Goal: Find specific page/section: Find specific page/section

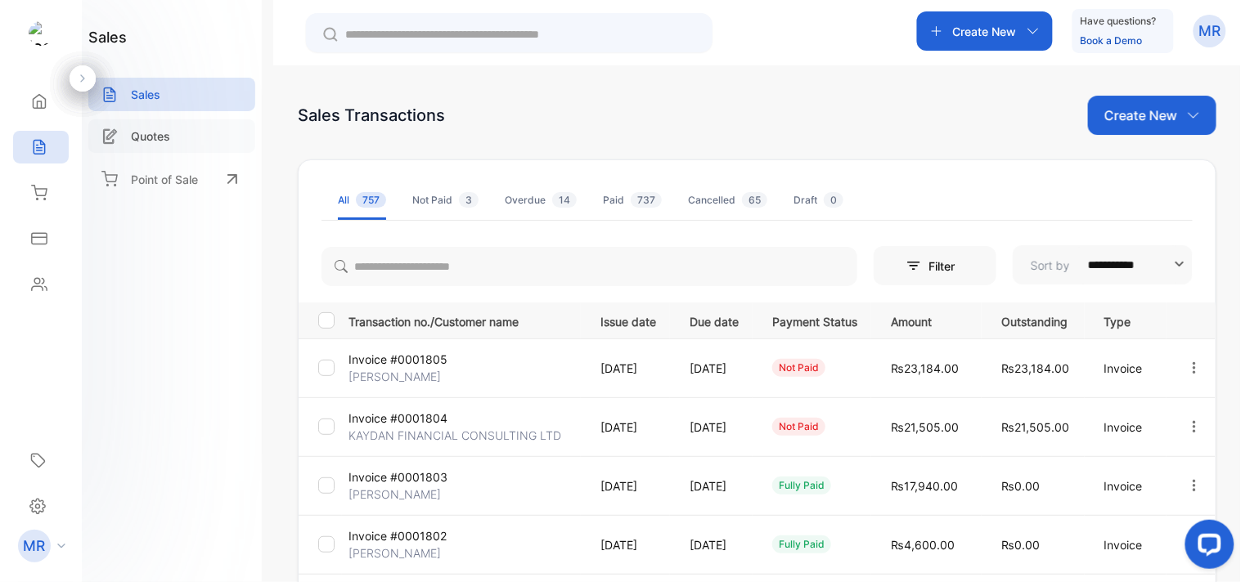
click at [144, 139] on p "Quotes" at bounding box center [150, 136] width 39 height 17
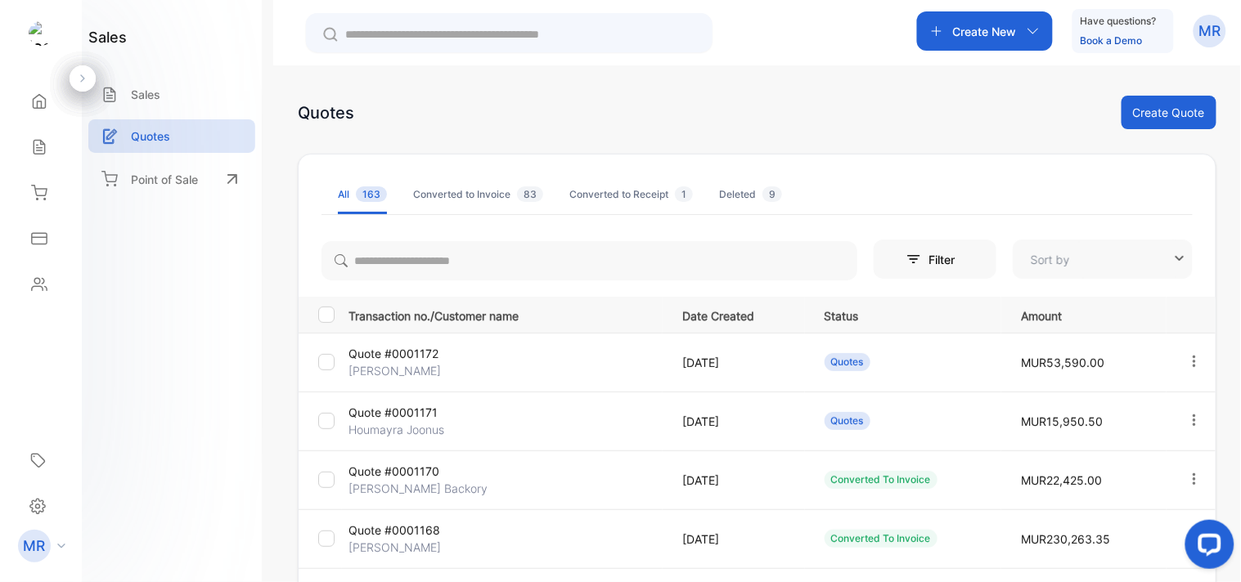
type input "**********"
click at [156, 82] on div "Sales" at bounding box center [171, 95] width 167 height 34
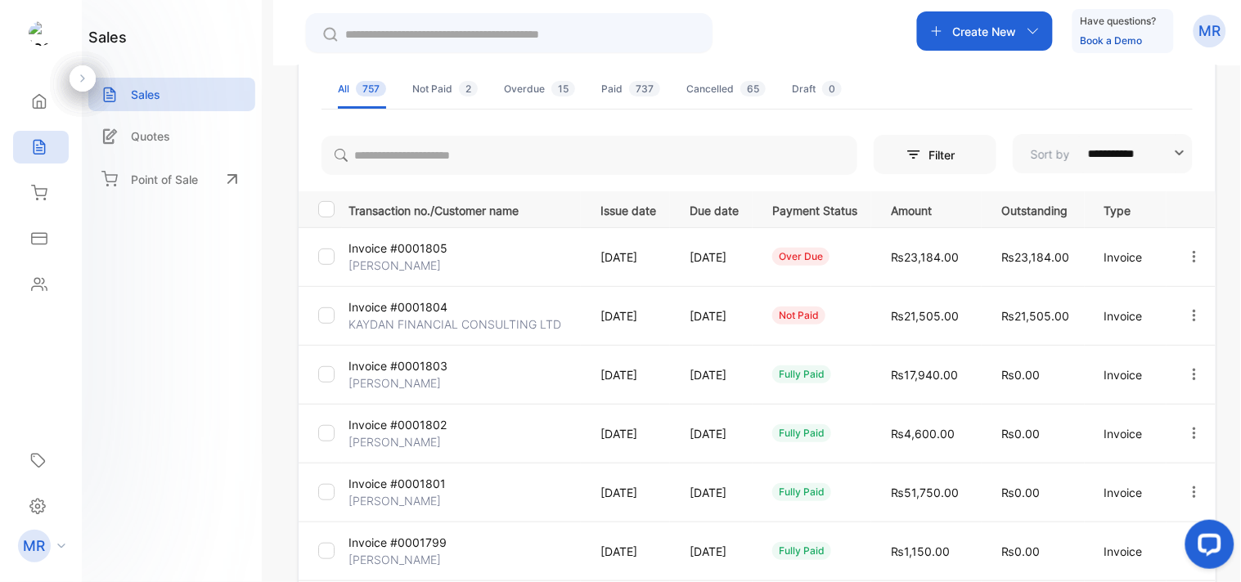
scroll to position [112, 0]
click at [1201, 314] on icon "button" at bounding box center [1194, 315] width 15 height 15
click at [1170, 366] on span "View / Edit Invoice" at bounding box center [1154, 362] width 116 height 20
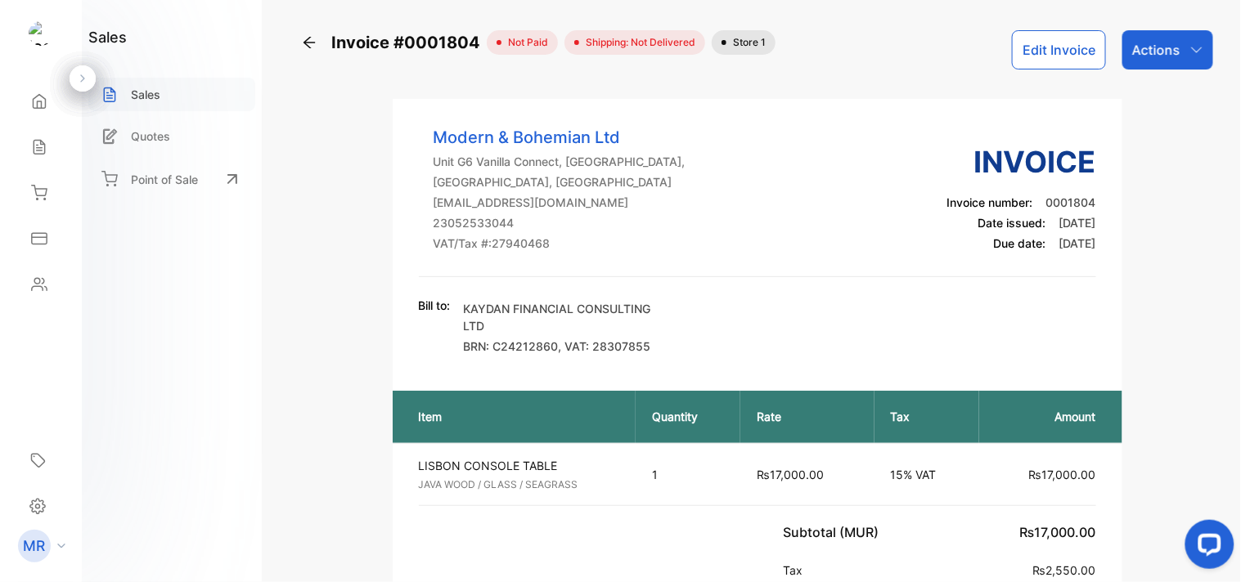
click at [164, 96] on div "Sales" at bounding box center [171, 95] width 167 height 34
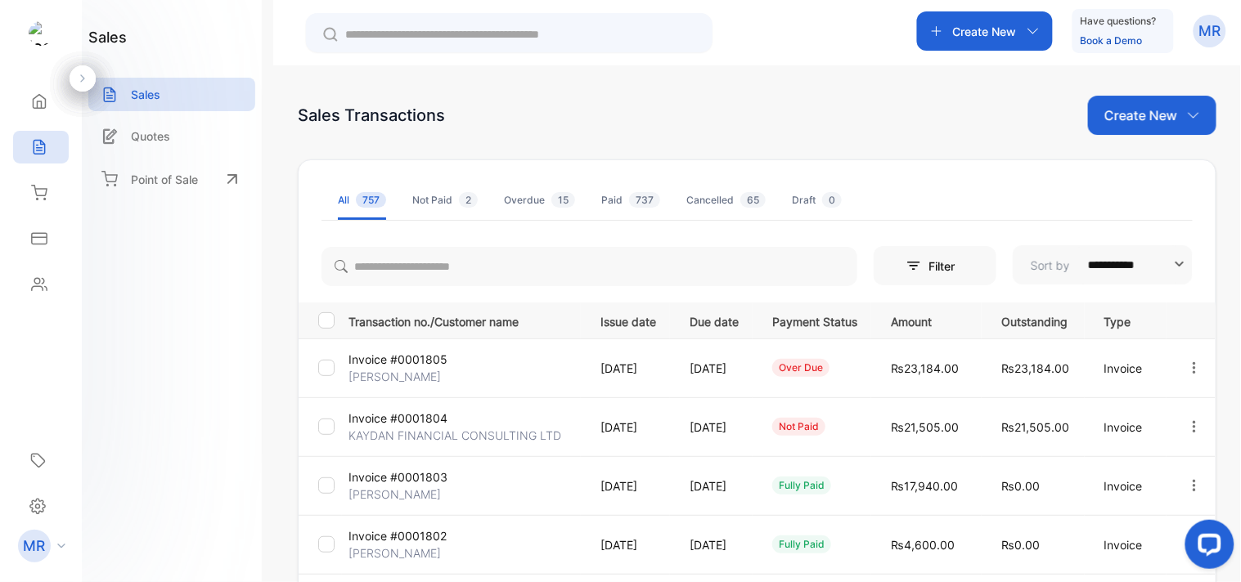
click at [1201, 355] on button "button" at bounding box center [1194, 368] width 15 height 33
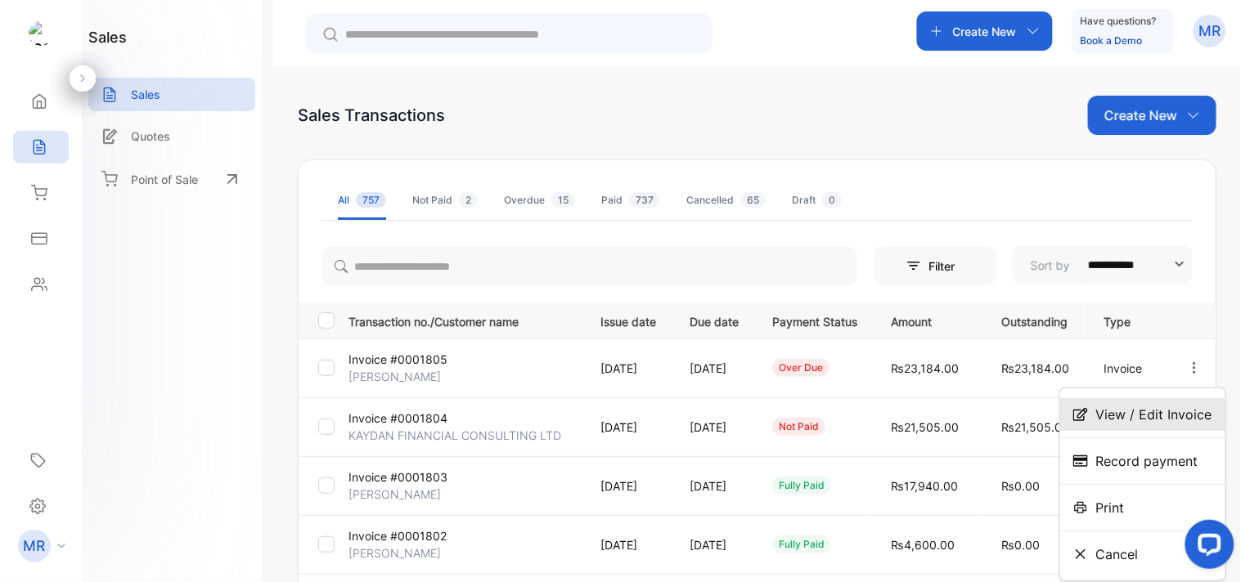
click at [1161, 424] on span "View / Edit Invoice" at bounding box center [1154, 415] width 116 height 20
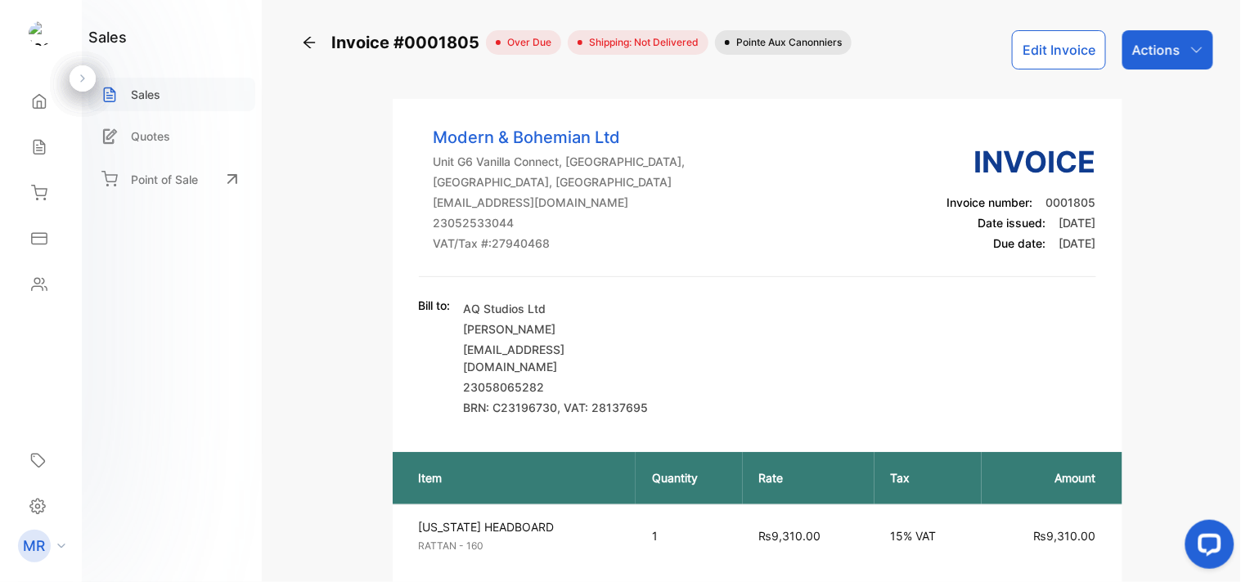
click at [170, 79] on div "Sales" at bounding box center [171, 95] width 167 height 34
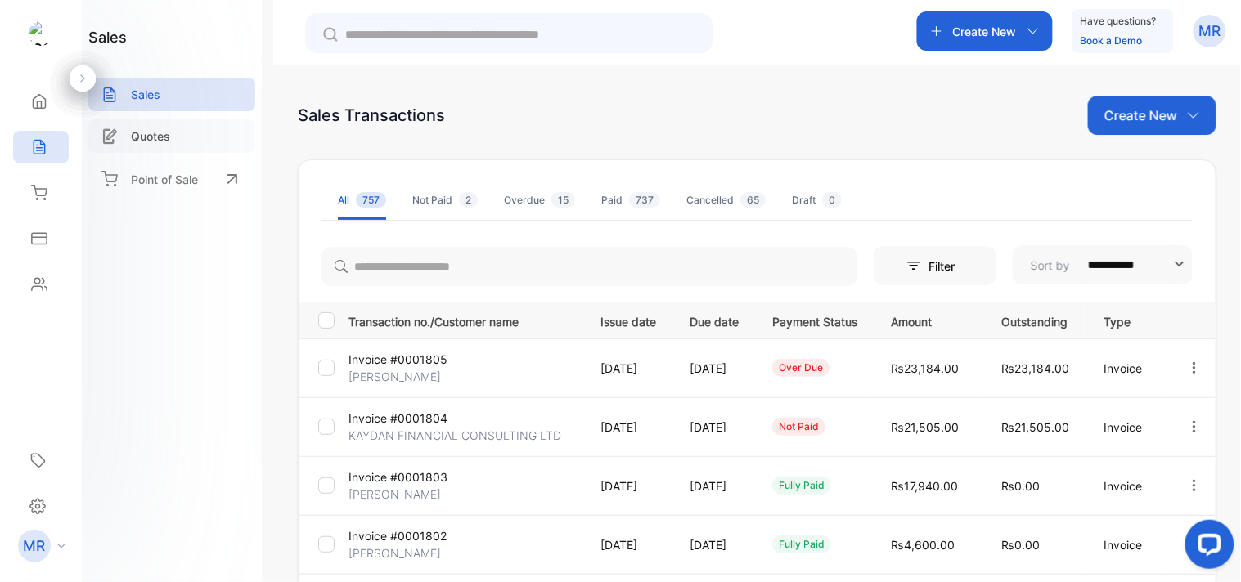
click at [162, 133] on p "Quotes" at bounding box center [150, 136] width 39 height 17
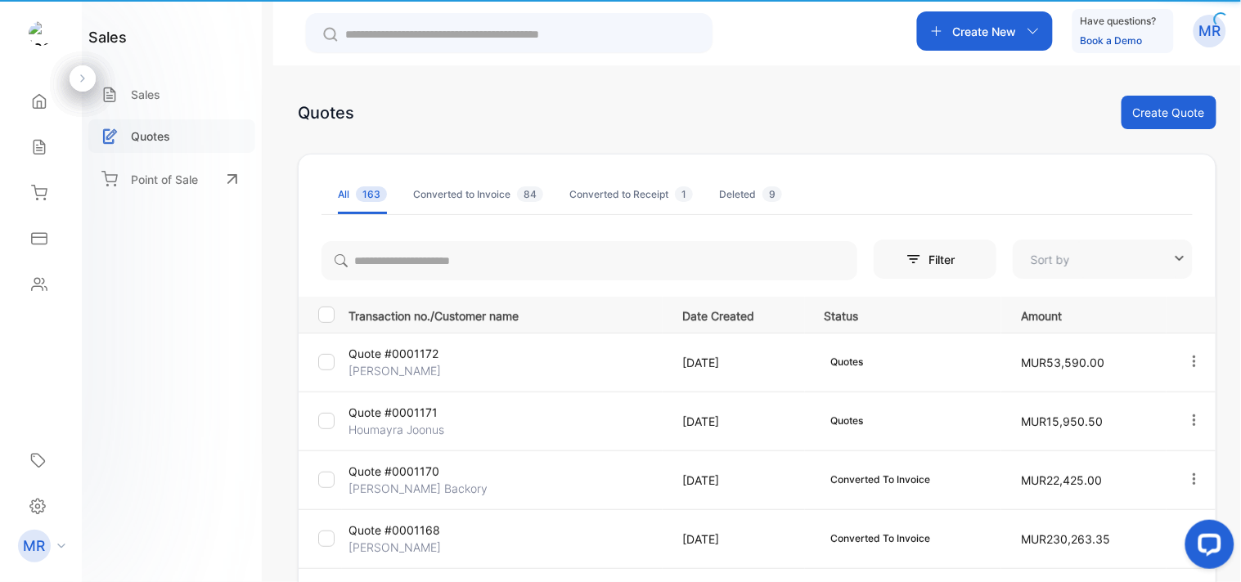
type input "**********"
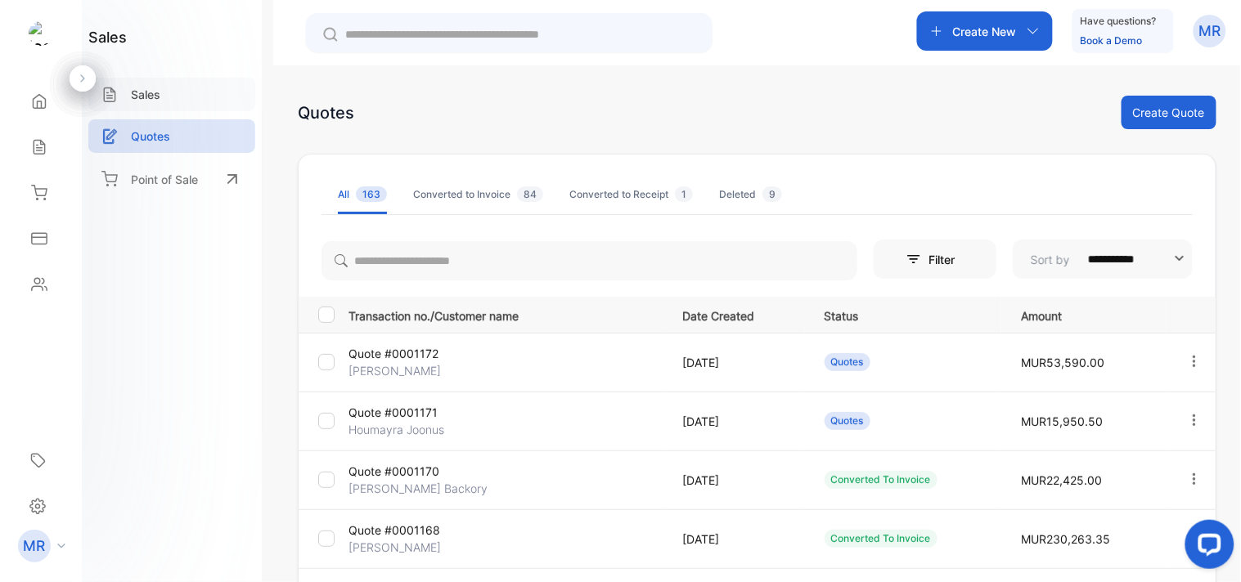
click at [152, 90] on p "Sales" at bounding box center [145, 94] width 29 height 17
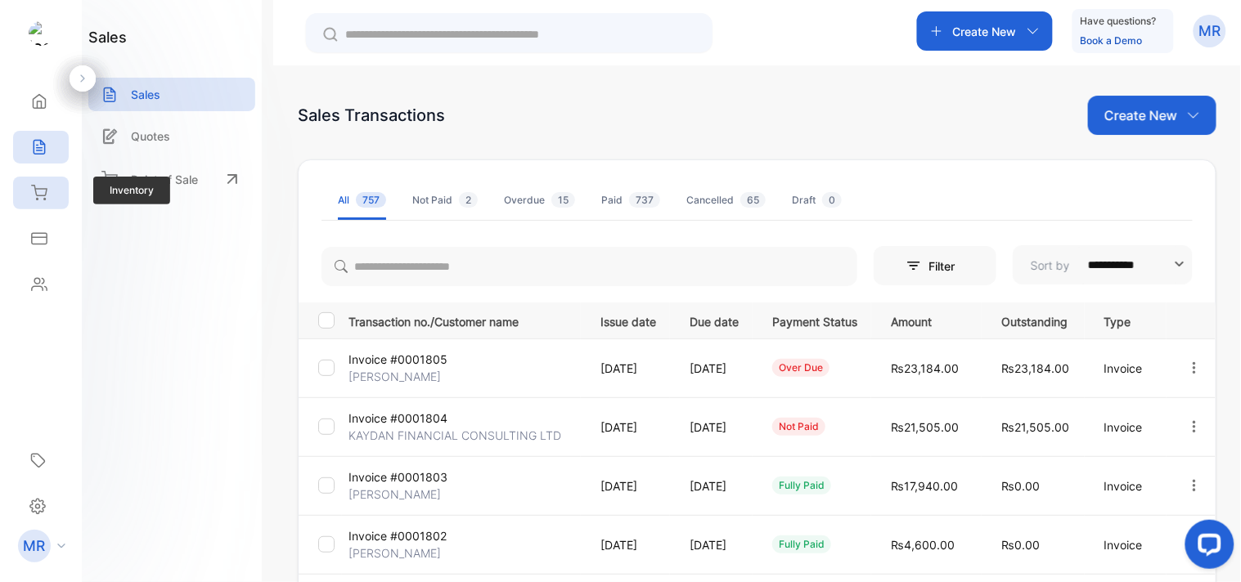
click at [43, 192] on icon at bounding box center [39, 193] width 16 height 16
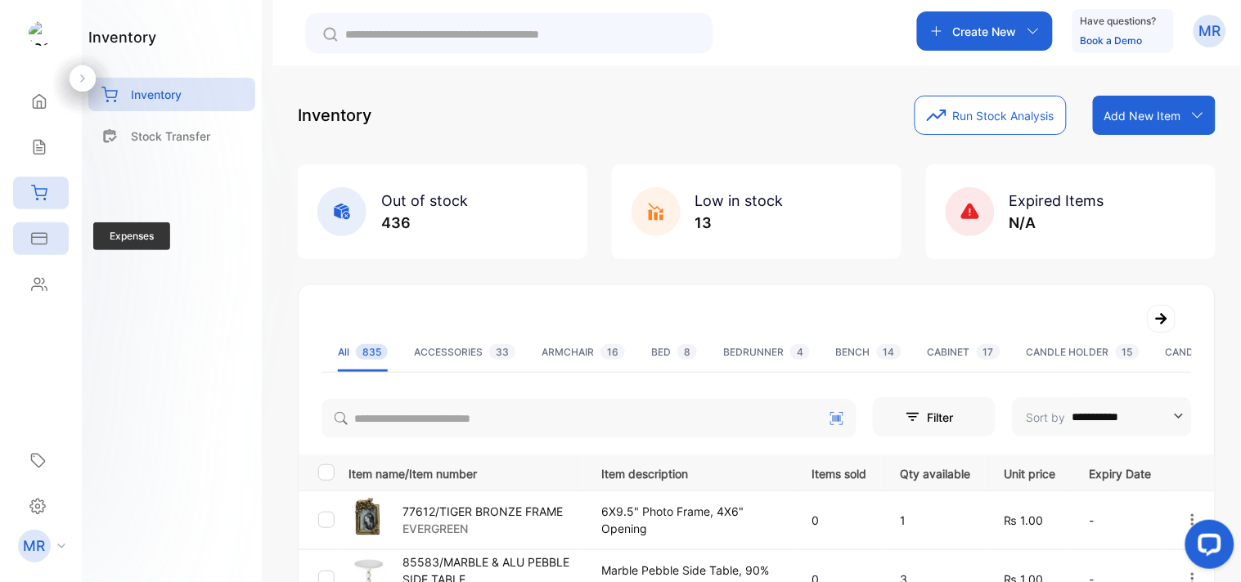
click at [43, 237] on icon at bounding box center [39, 238] width 15 height 11
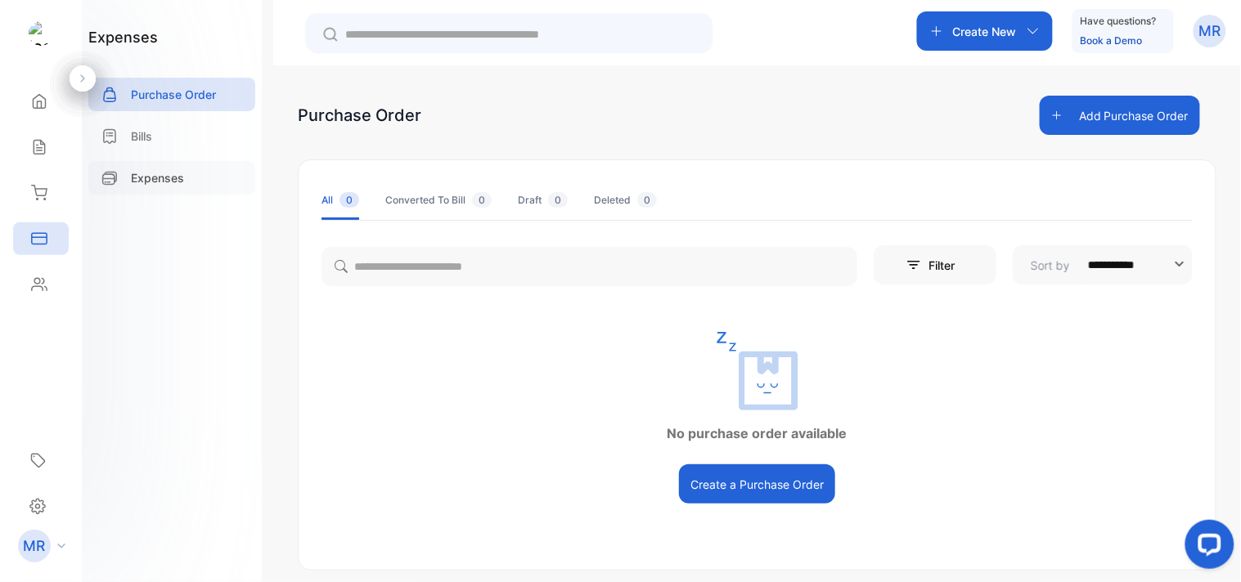
click at [145, 175] on p "Expenses" at bounding box center [157, 177] width 53 height 17
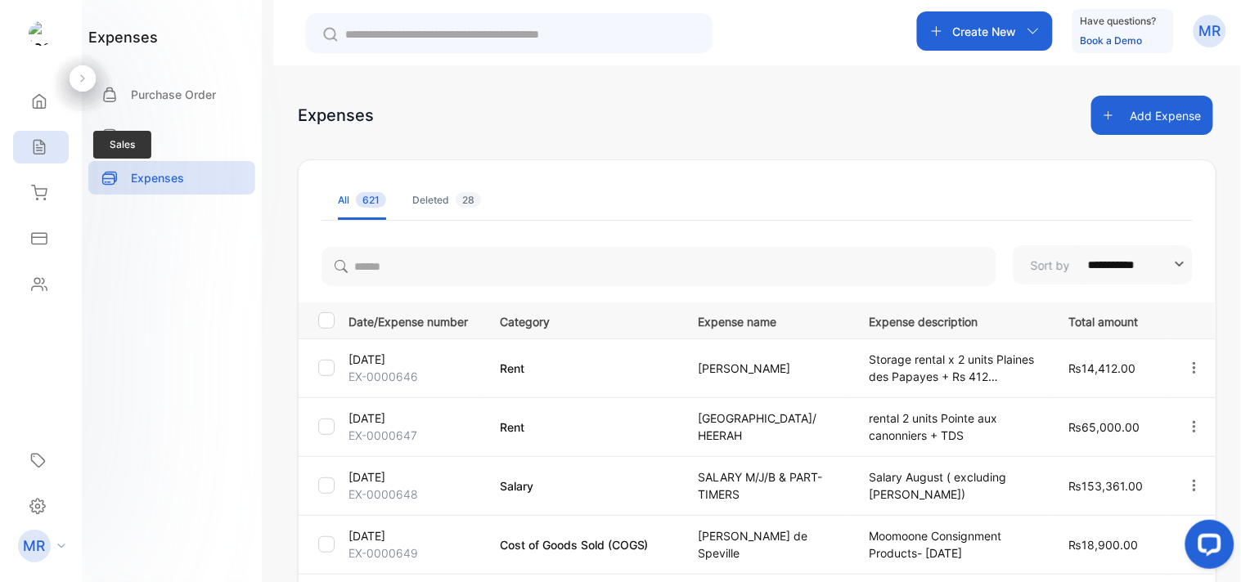
click at [44, 151] on icon at bounding box center [39, 148] width 11 height 14
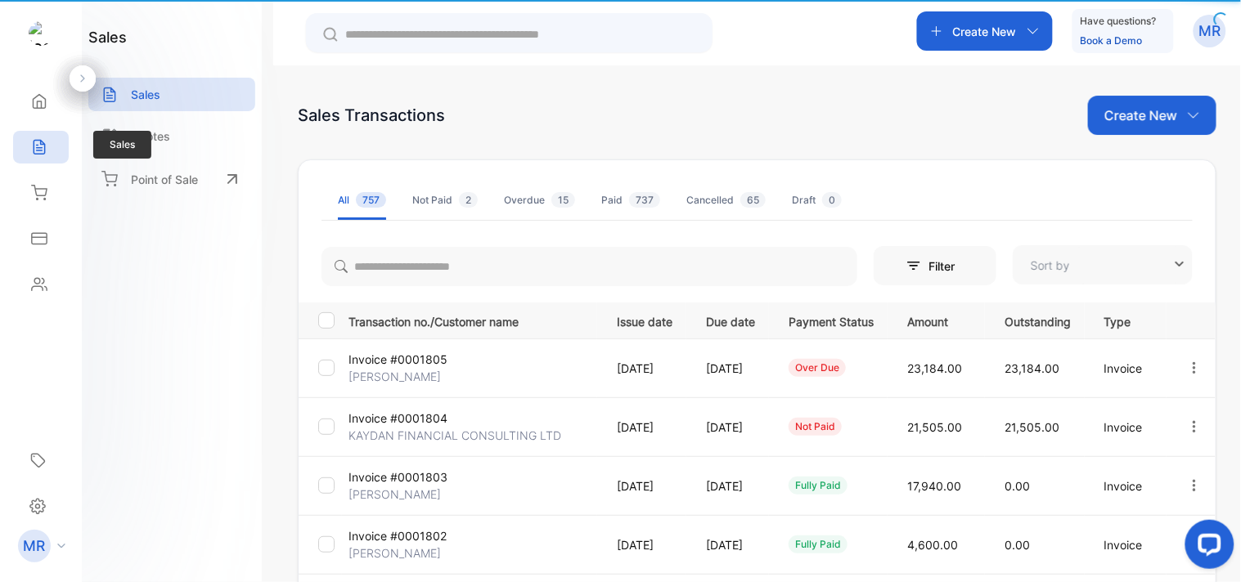
type input "**********"
